Goal: Task Accomplishment & Management: Use online tool/utility

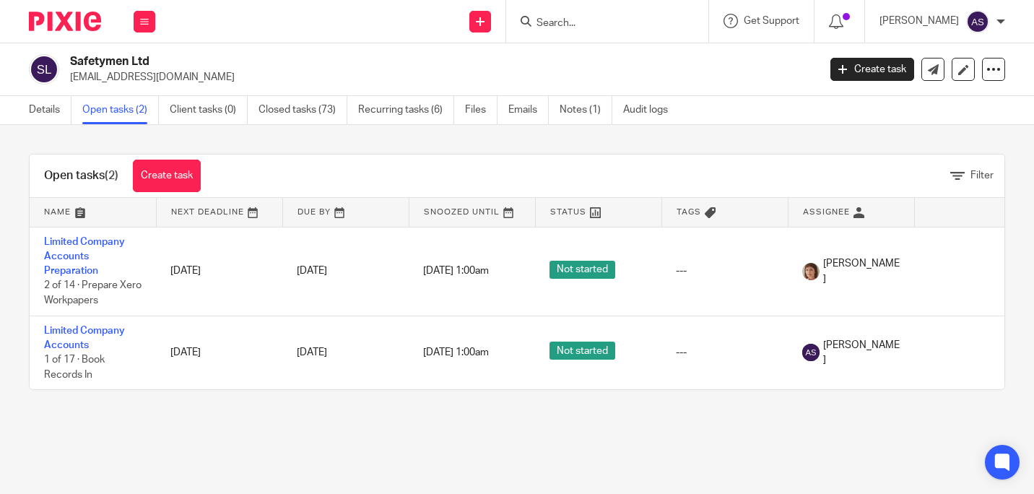
click at [144, 22] on icon at bounding box center [144, 21] width 9 height 9
click at [149, 77] on li "Work" at bounding box center [144, 67] width 38 height 21
click at [140, 65] on link "Work" at bounding box center [136, 67] width 23 height 10
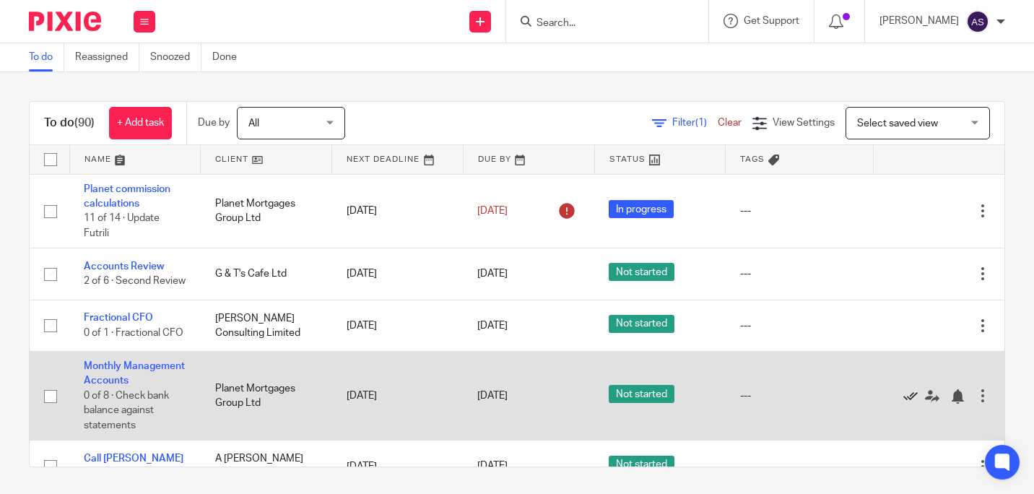
click at [903, 404] on icon at bounding box center [910, 396] width 14 height 14
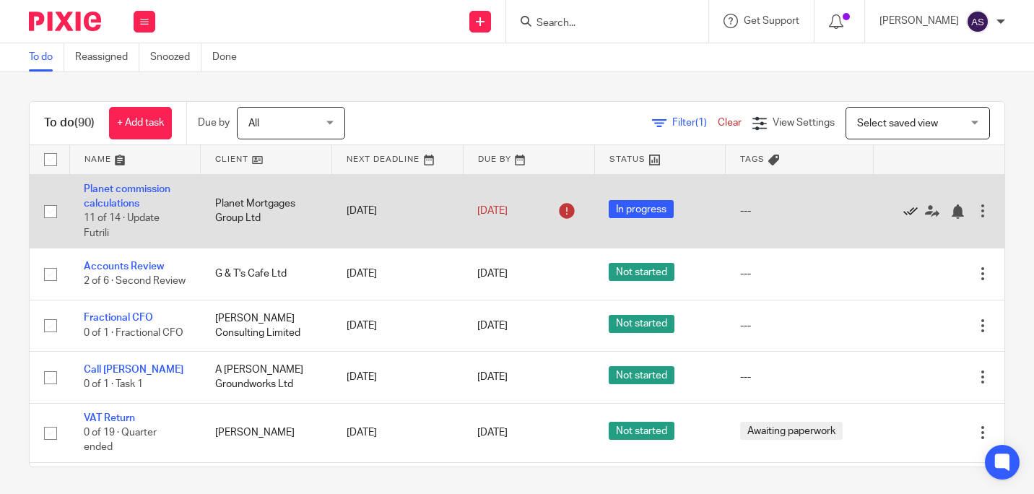
click at [903, 209] on icon at bounding box center [910, 211] width 14 height 14
